Goal: Use online tool/utility: Utilize a website feature to perform a specific function

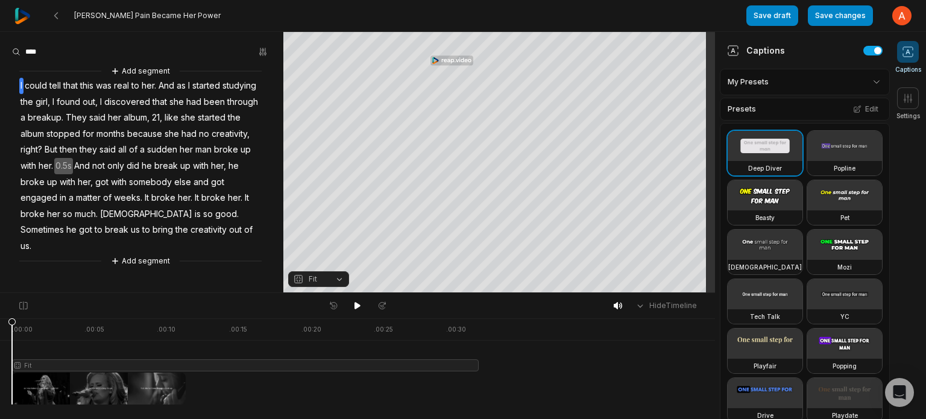
click at [342, 281] on button "Fit" at bounding box center [318, 279] width 61 height 16
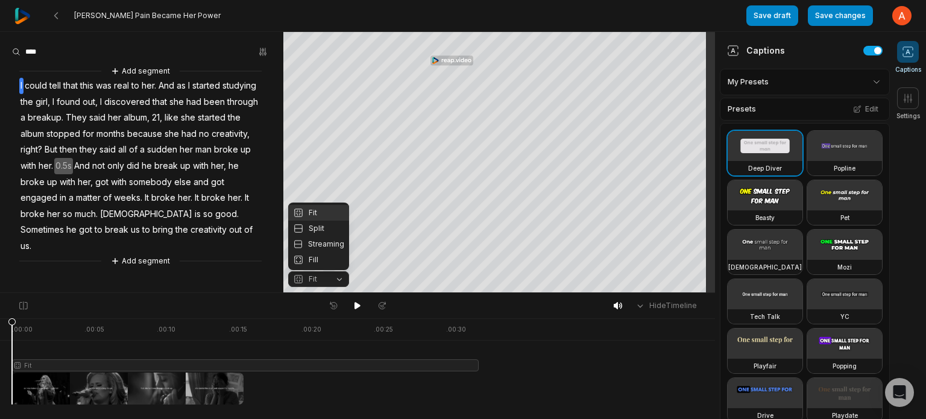
click at [342, 281] on button "Fit" at bounding box center [318, 279] width 61 height 16
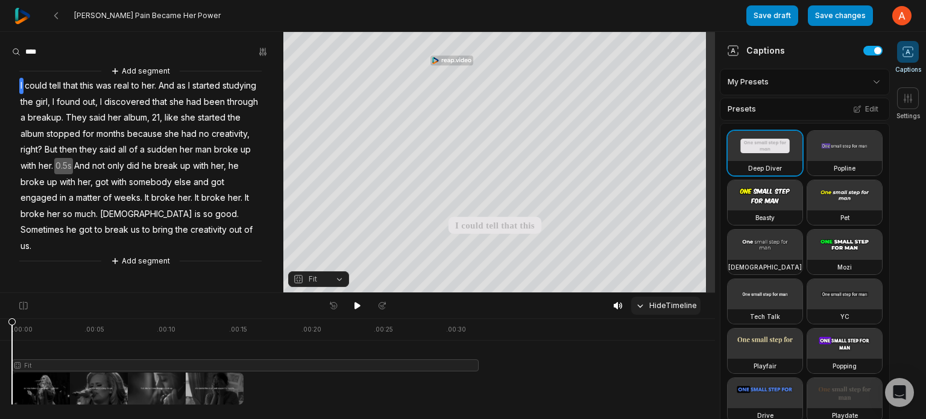
click at [651, 303] on button "Hide Timeline" at bounding box center [665, 306] width 69 height 18
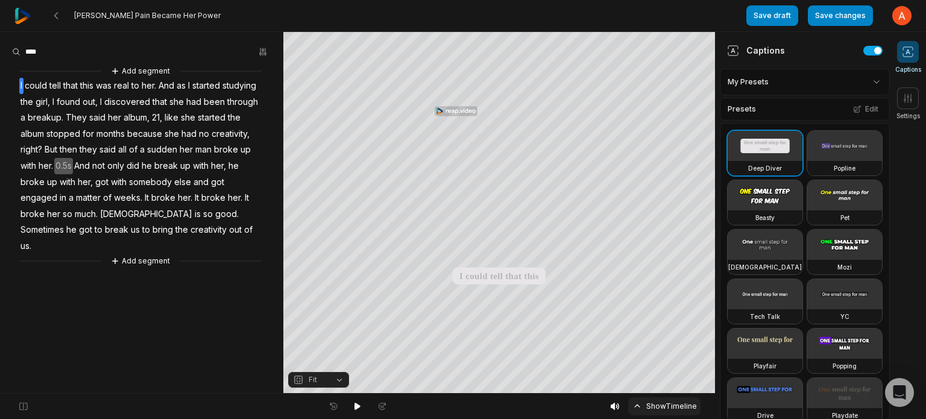
click at [643, 410] on button "Show Timeline" at bounding box center [664, 406] width 72 height 18
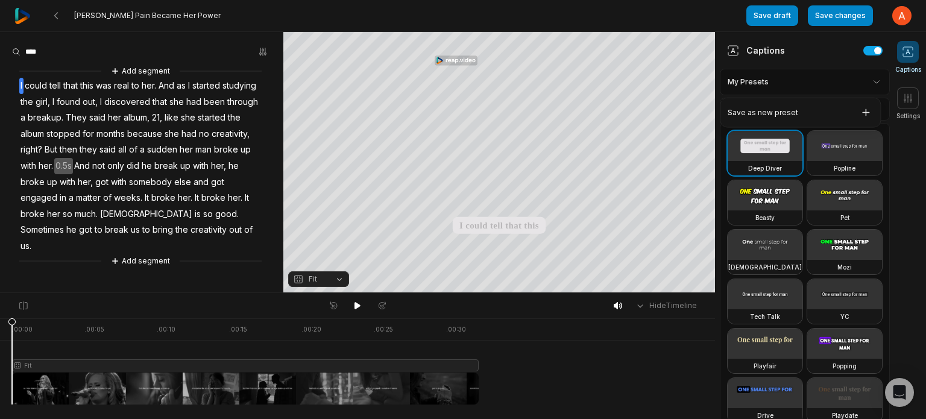
click at [858, 83] on html "[PERSON_NAME] Pain Became Her Power Save draft Save changes Open user menu Capt…" at bounding box center [463, 209] width 926 height 419
drag, startPoint x: 925, startPoint y: 88, endPoint x: 913, endPoint y: 104, distance: 19.4
click at [913, 104] on ul "Captions Settings" at bounding box center [908, 81] width 36 height 80
click at [913, 104] on icon at bounding box center [908, 98] width 12 height 12
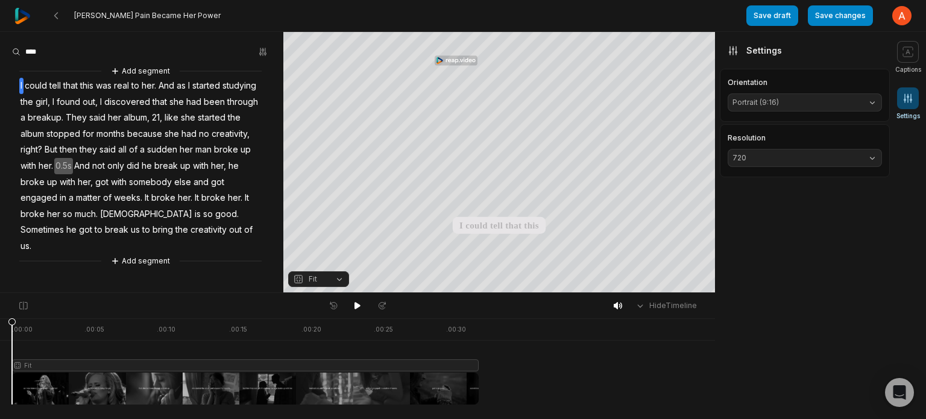
click at [849, 102] on span "Portrait (9:16)" at bounding box center [794, 102] width 125 height 11
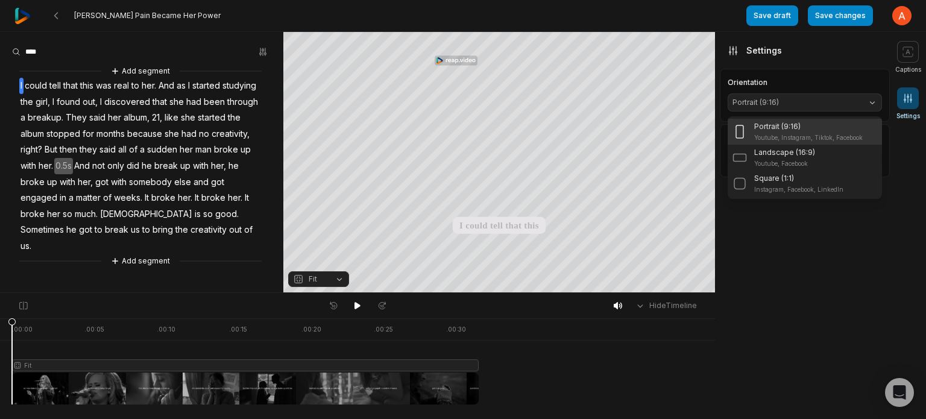
click at [849, 102] on span "Portrait (9:16)" at bounding box center [794, 102] width 125 height 11
